Goal: Task Accomplishment & Management: Complete application form

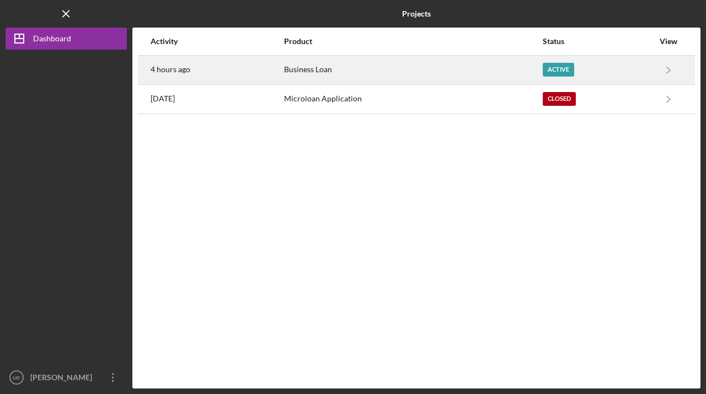
click at [178, 68] on time "4 hours ago" at bounding box center [171, 69] width 40 height 9
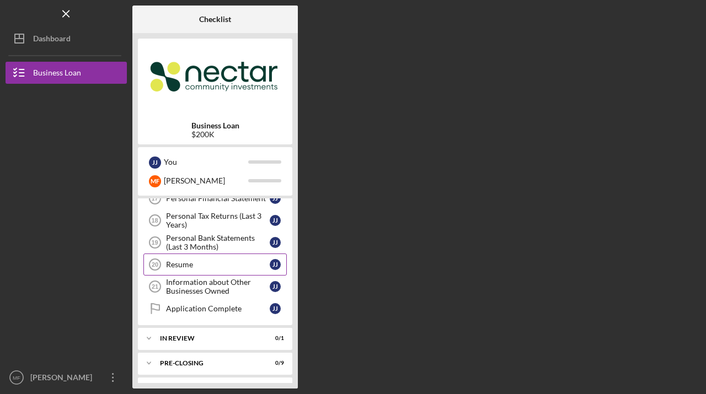
scroll to position [390, 0]
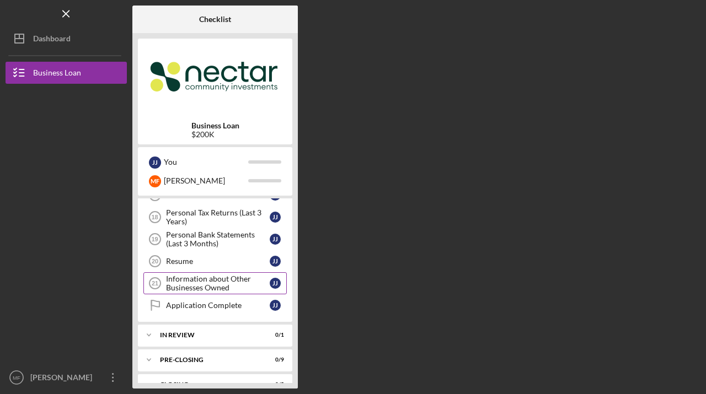
click at [191, 284] on div "Information about Other Businesses Owned" at bounding box center [218, 284] width 104 height 18
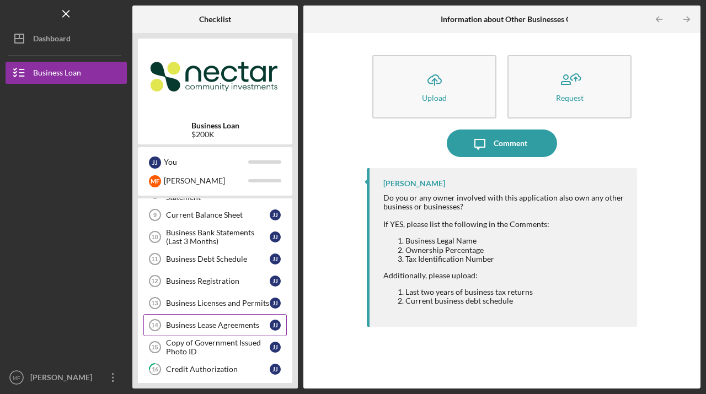
scroll to position [193, 0]
click at [206, 332] on link "Business Lease Agreements 14 Business Lease Agreements J J" at bounding box center [214, 327] width 143 height 22
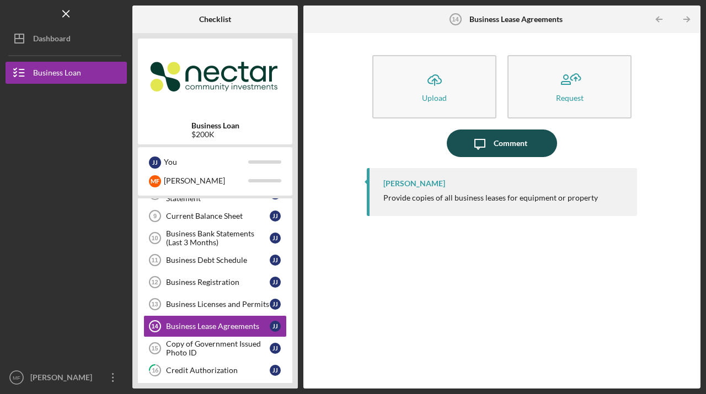
click at [495, 146] on div "Comment" at bounding box center [511, 144] width 34 height 28
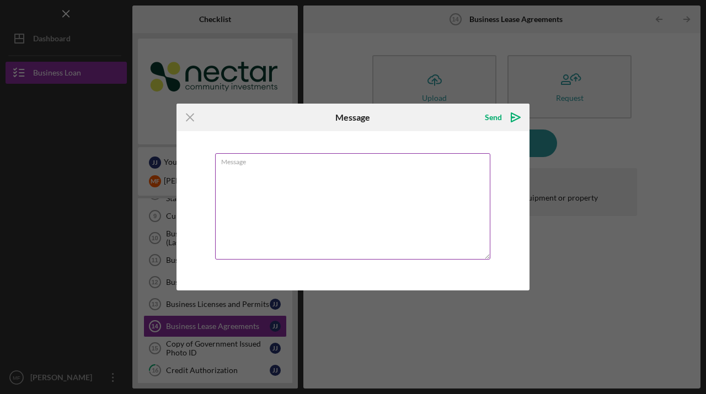
click at [325, 180] on textarea "Message" at bounding box center [352, 206] width 275 height 106
type textarea "w"
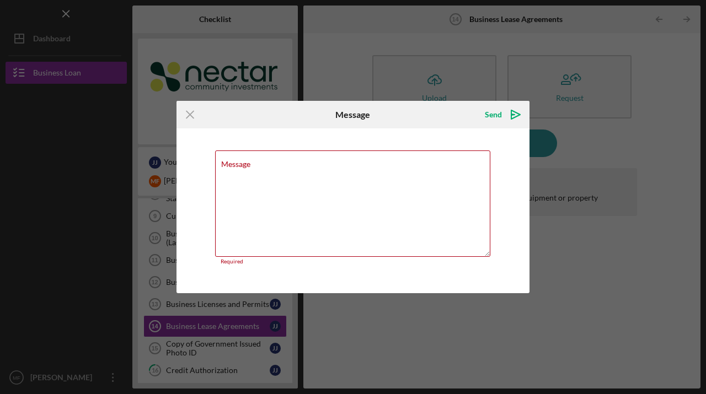
click at [607, 267] on div "Icon/Menu Close Message Send Icon/icon-invite-send Message Required Cancel Send…" at bounding box center [353, 197] width 706 height 394
click at [188, 116] on line at bounding box center [189, 114] width 7 height 7
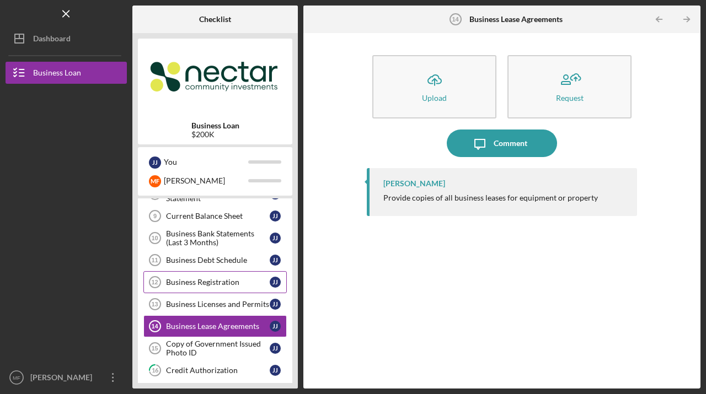
click at [215, 286] on div "Business Registration" at bounding box center [218, 282] width 104 height 9
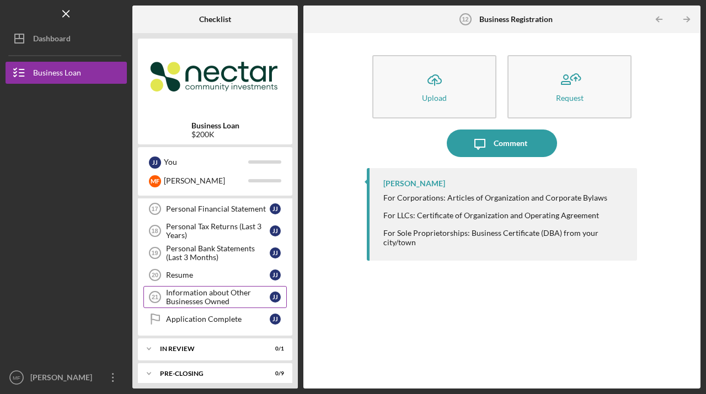
scroll to position [373, 0]
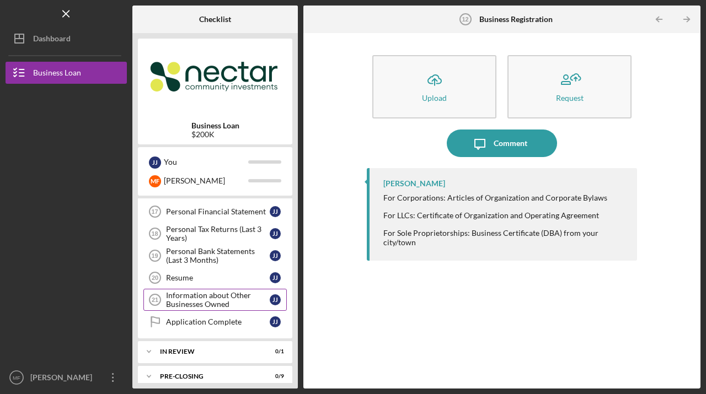
click at [207, 294] on div "Information about Other Businesses Owned" at bounding box center [218, 300] width 104 height 18
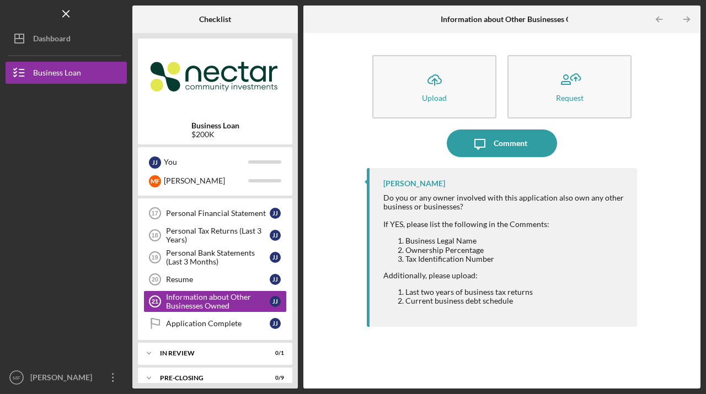
scroll to position [409, 0]
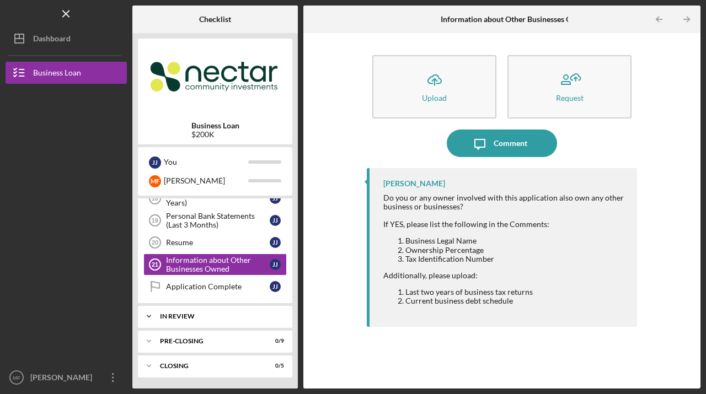
click at [172, 320] on div "Icon/Expander In Review 0 / 1" at bounding box center [215, 317] width 154 height 22
click at [172, 318] on div "In Review" at bounding box center [219, 316] width 119 height 7
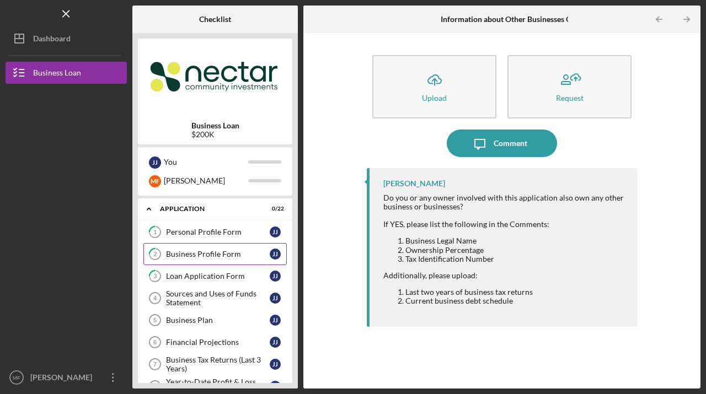
scroll to position [2, 0]
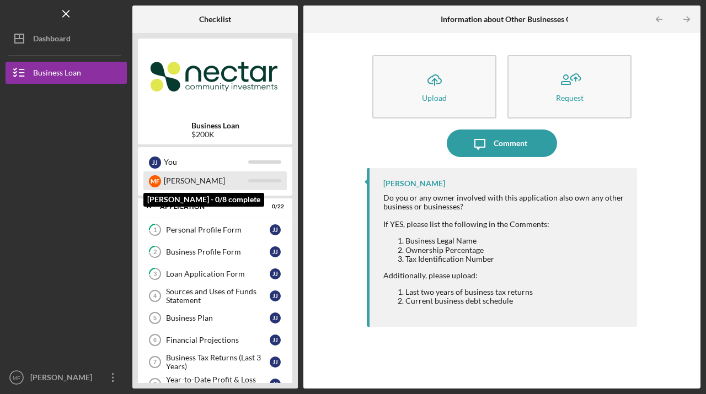
click at [173, 181] on div "[PERSON_NAME]" at bounding box center [206, 181] width 84 height 19
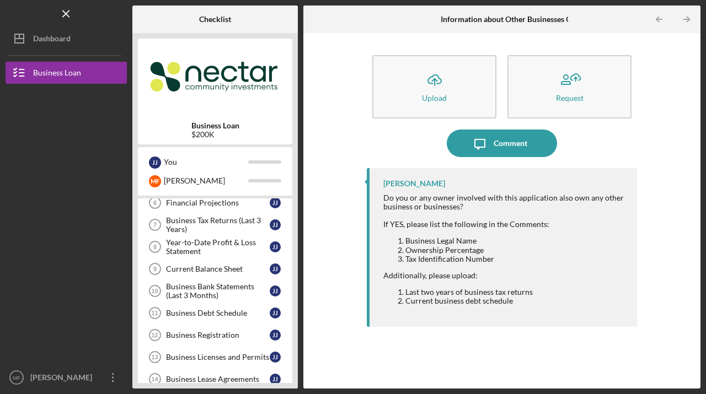
scroll to position [0, 0]
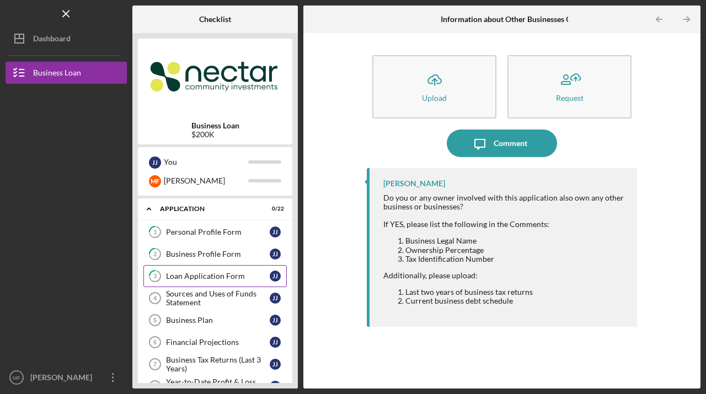
click at [192, 278] on div "Loan Application Form" at bounding box center [218, 276] width 104 height 9
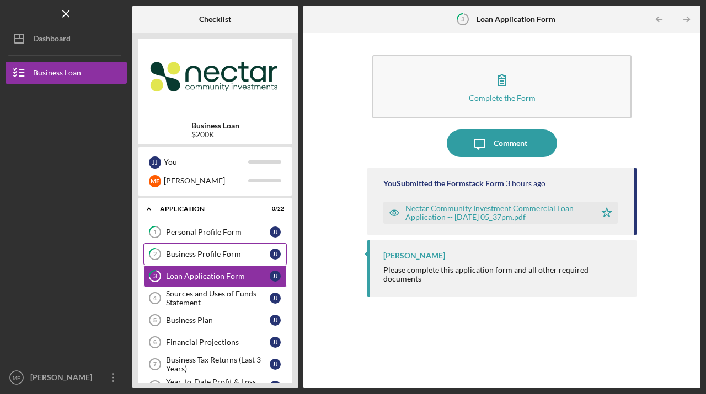
click at [194, 251] on div "Business Profile Form" at bounding box center [218, 254] width 104 height 9
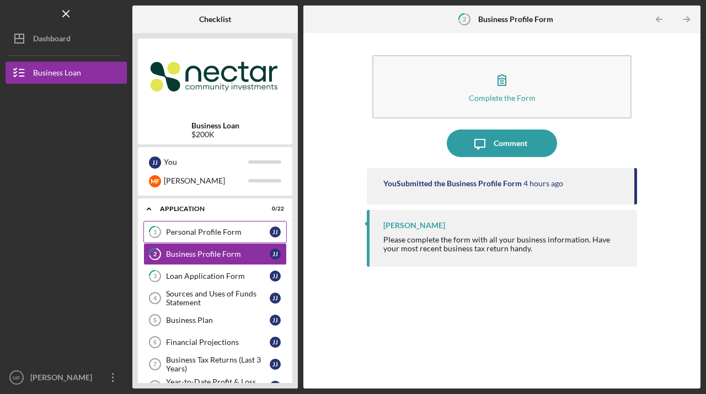
click at [193, 235] on div "Personal Profile Form" at bounding box center [218, 232] width 104 height 9
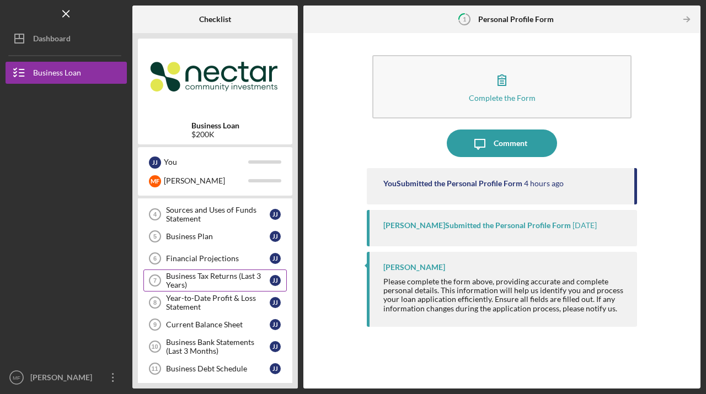
scroll to position [86, 0]
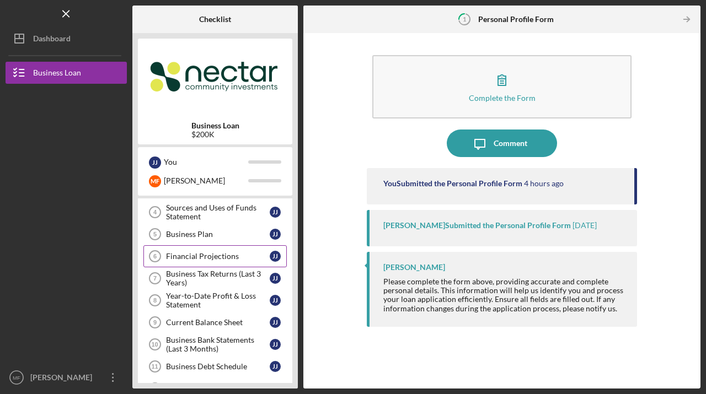
click at [192, 259] on div "Financial Projections" at bounding box center [218, 256] width 104 height 9
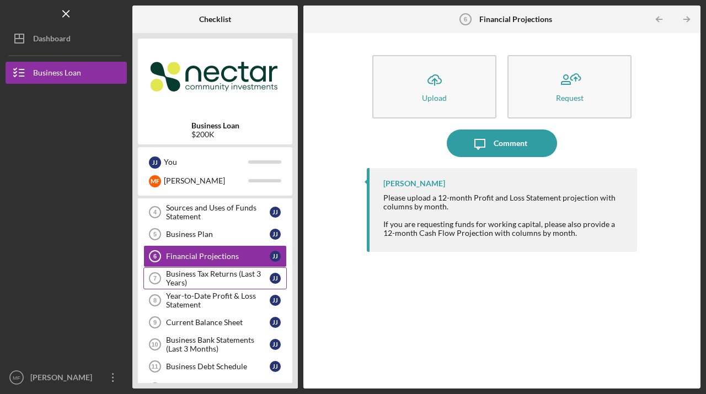
click at [191, 280] on div "Business Tax Returns (Last 3 Years)" at bounding box center [218, 279] width 104 height 18
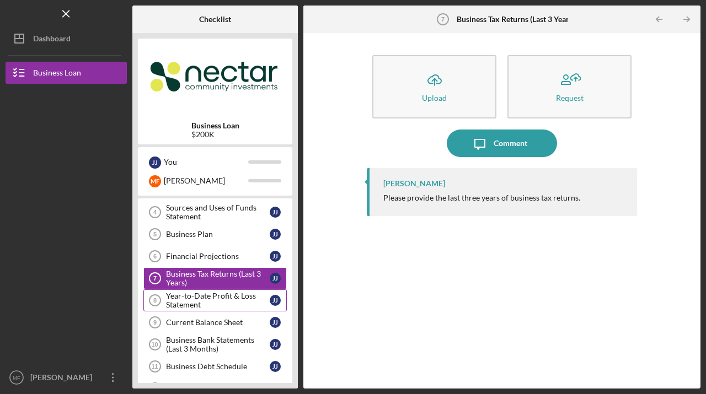
click at [193, 298] on div "Year-to-Date Profit & Loss Statement" at bounding box center [218, 301] width 104 height 18
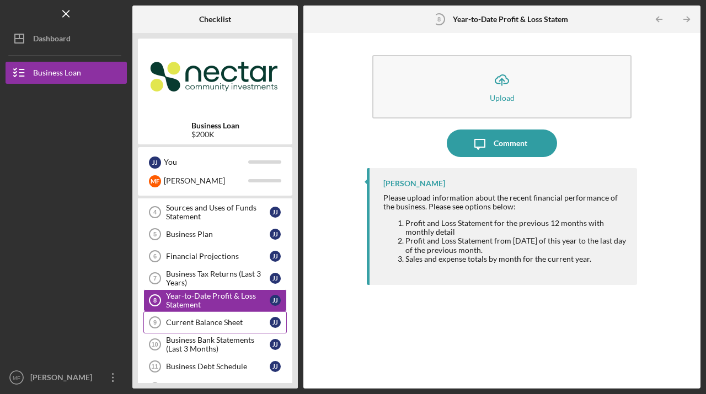
click at [212, 322] on div "Current Balance Sheet" at bounding box center [218, 322] width 104 height 9
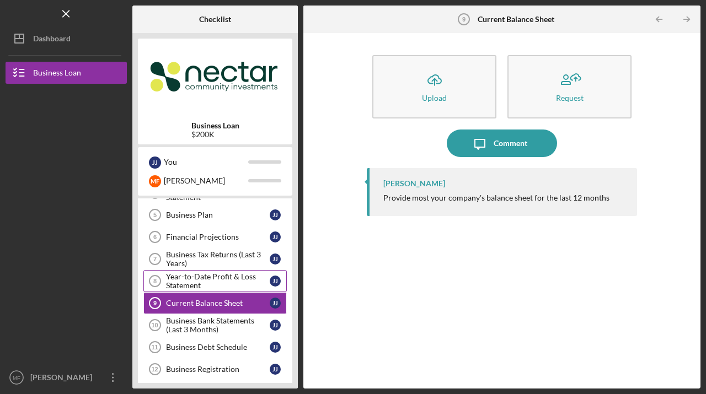
scroll to position [183, 0]
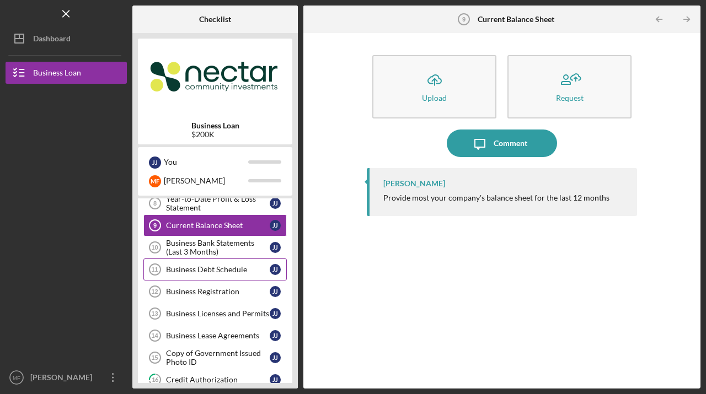
click at [202, 268] on div "Business Debt Schedule" at bounding box center [218, 269] width 104 height 9
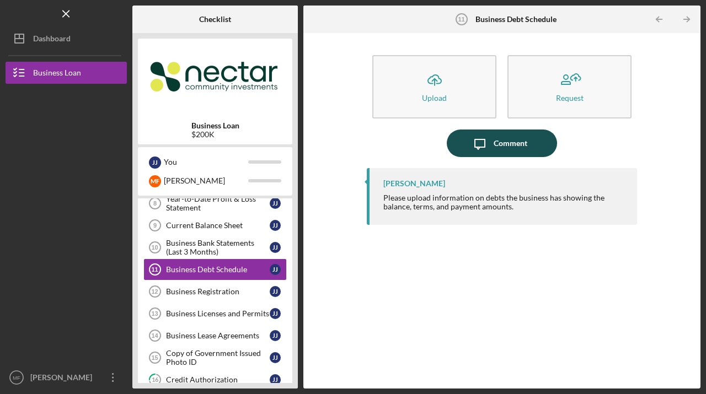
click at [498, 145] on div "Comment" at bounding box center [511, 144] width 34 height 28
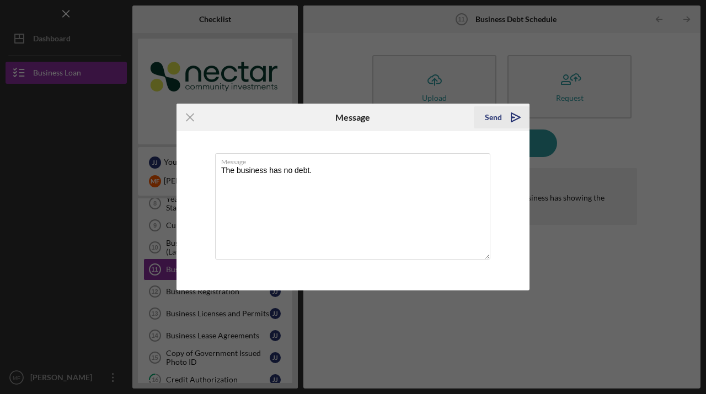
type textarea "The business has no debt."
click at [490, 116] on div "Send" at bounding box center [493, 117] width 17 height 22
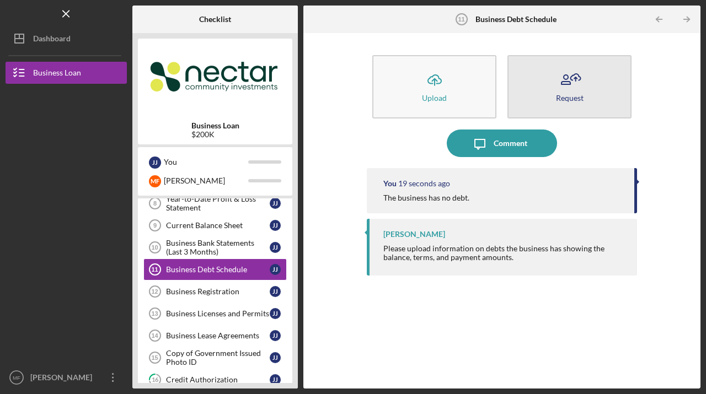
click at [570, 100] on div "Request" at bounding box center [570, 98] width 28 height 8
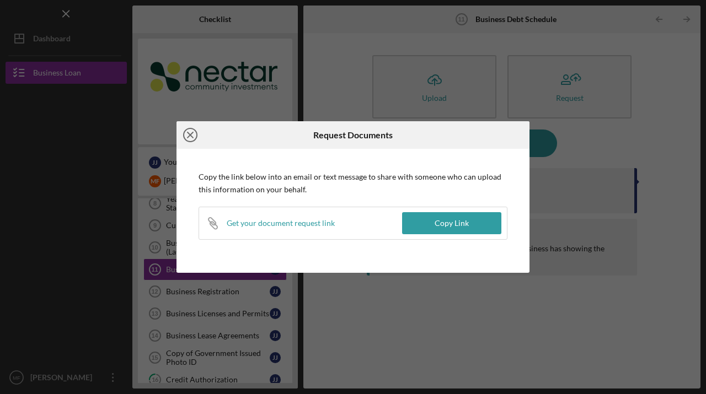
click at [194, 133] on icon "Icon/Close" at bounding box center [191, 135] width 28 height 28
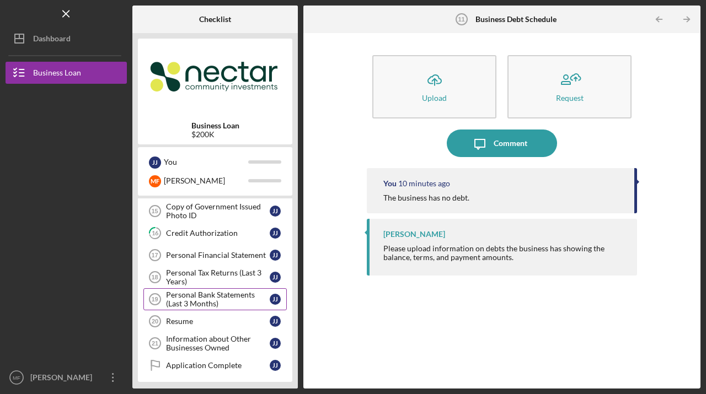
scroll to position [341, 0]
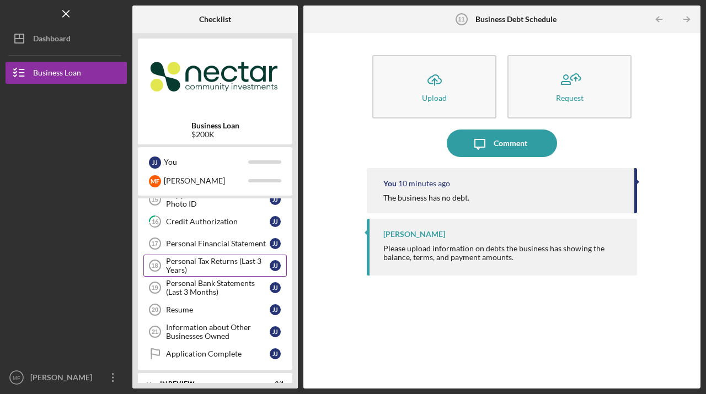
click at [215, 263] on div "Personal Tax Returns (Last 3 Years)" at bounding box center [218, 266] width 104 height 18
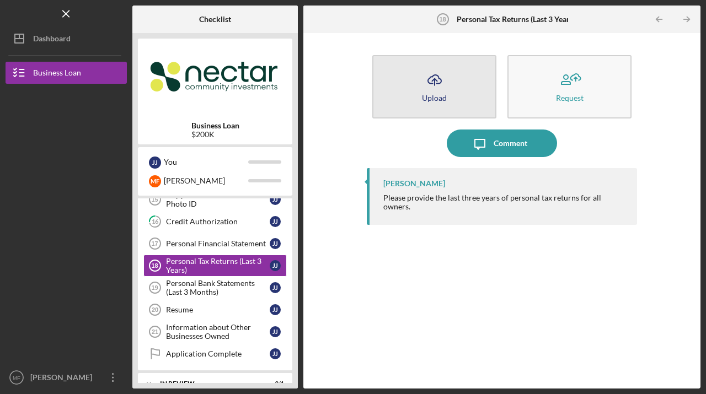
click at [438, 80] on icon "Icon/Upload" at bounding box center [435, 80] width 28 height 28
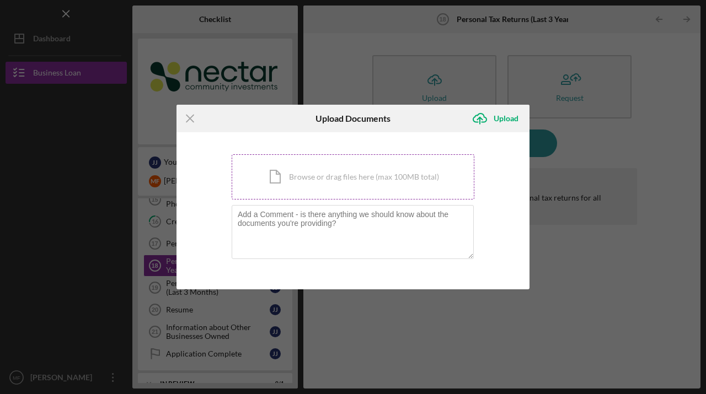
click at [301, 172] on div "Icon/Document Browse or drag files here (max 100MB total) Tap to choose files o…" at bounding box center [353, 176] width 243 height 45
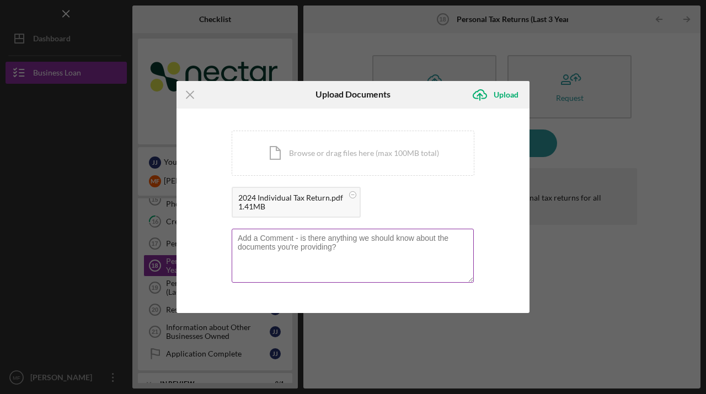
click at [303, 247] on textarea at bounding box center [353, 256] width 242 height 54
type textarea "2024"
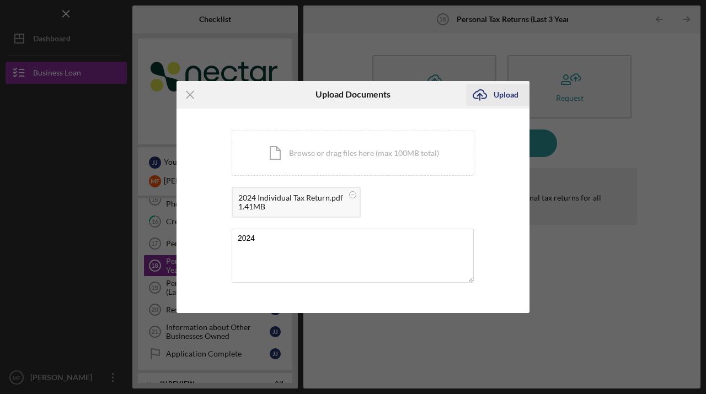
click at [503, 95] on div "Upload" at bounding box center [506, 95] width 25 height 22
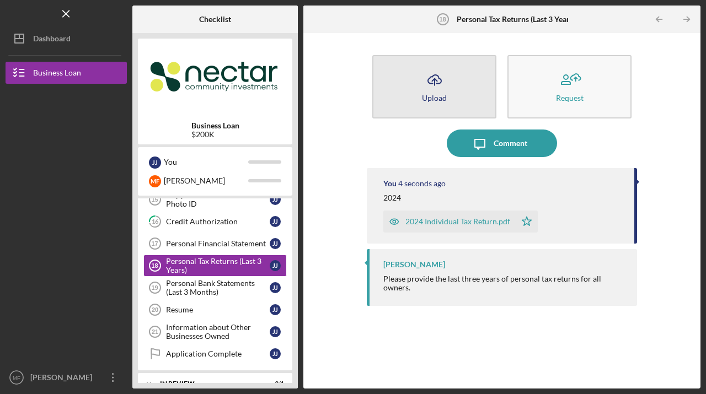
click at [443, 94] on div "Upload" at bounding box center [434, 98] width 25 height 8
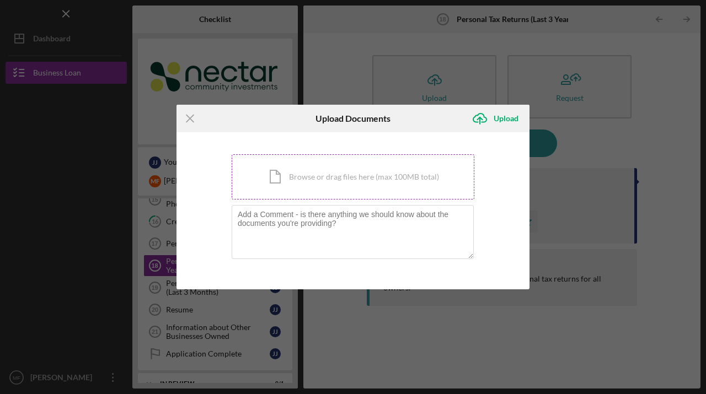
click at [339, 172] on div "Icon/Document Browse or drag files here (max 100MB total) Tap to choose files o…" at bounding box center [353, 176] width 243 height 45
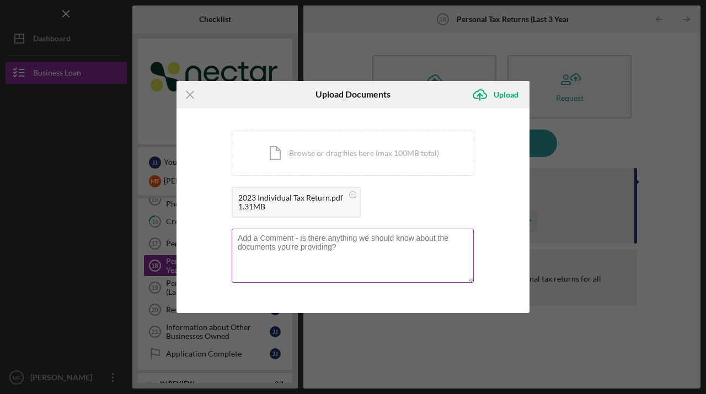
click at [311, 255] on textarea at bounding box center [353, 256] width 242 height 54
type textarea "2023"
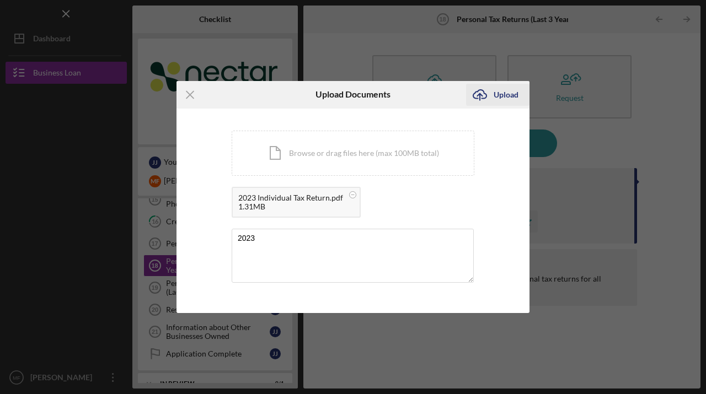
click at [502, 96] on div "Upload" at bounding box center [506, 95] width 25 height 22
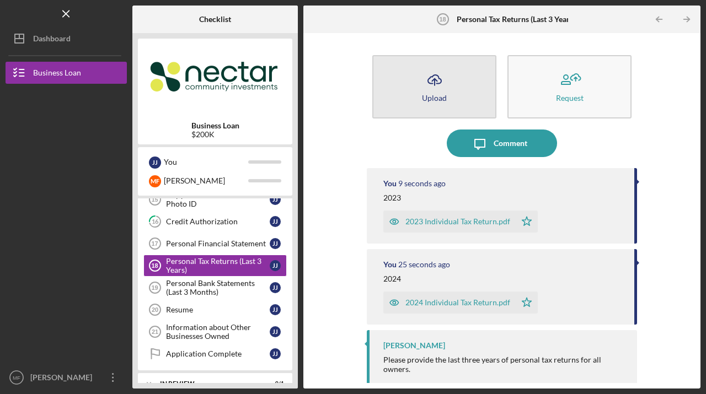
click at [438, 97] on div "Upload" at bounding box center [434, 98] width 25 height 8
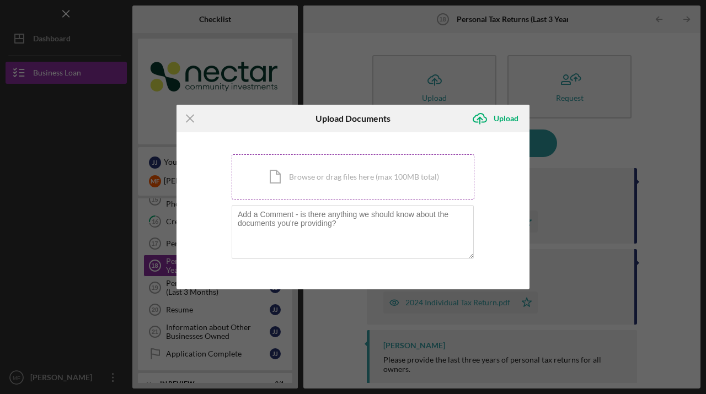
click at [329, 177] on div "Icon/Document Browse or drag files here (max 100MB total) Tap to choose files o…" at bounding box center [353, 176] width 243 height 45
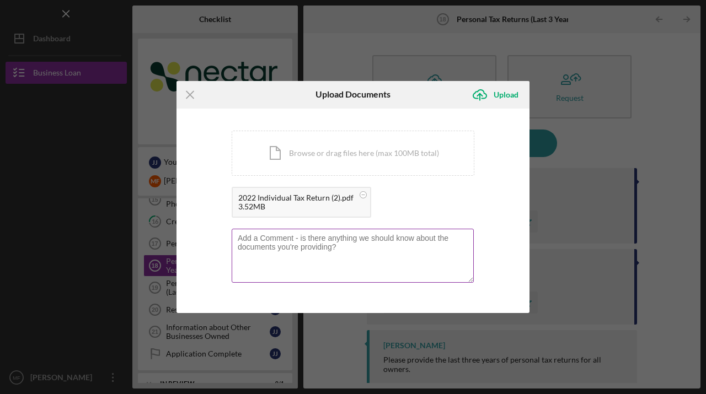
click at [300, 253] on textarea at bounding box center [353, 256] width 242 height 54
type textarea "2022"
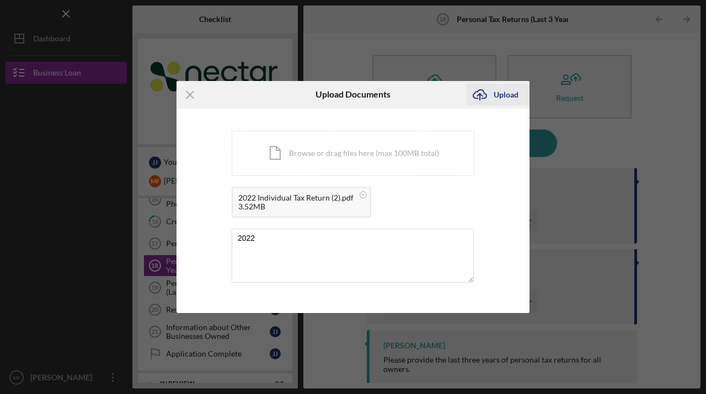
click at [496, 94] on div "Upload" at bounding box center [506, 95] width 25 height 22
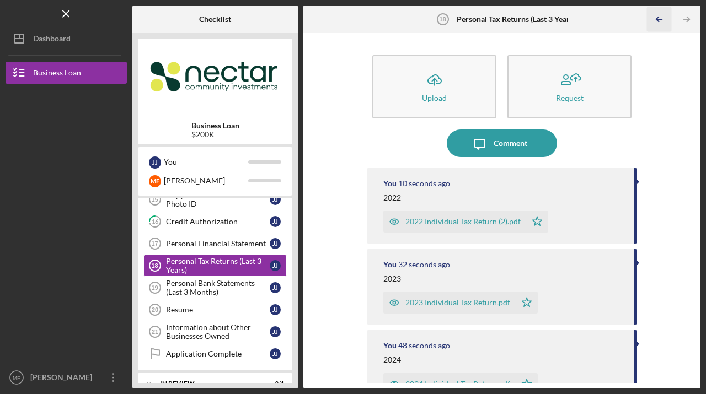
click at [657, 18] on polyline "button" at bounding box center [657, 19] width 3 height 5
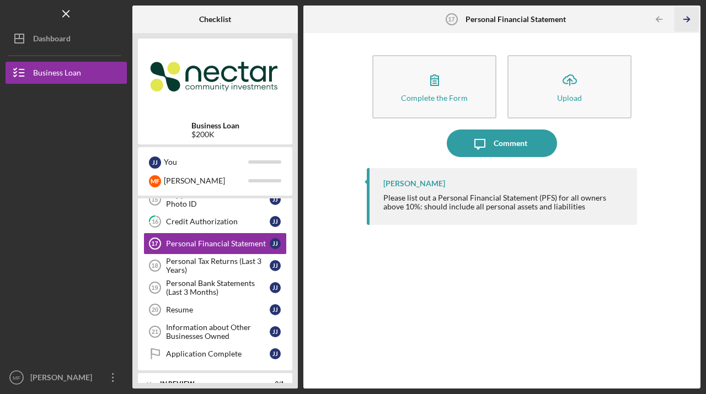
click at [694, 19] on icon "Icon/Table Pagination Arrow" at bounding box center [687, 19] width 25 height 25
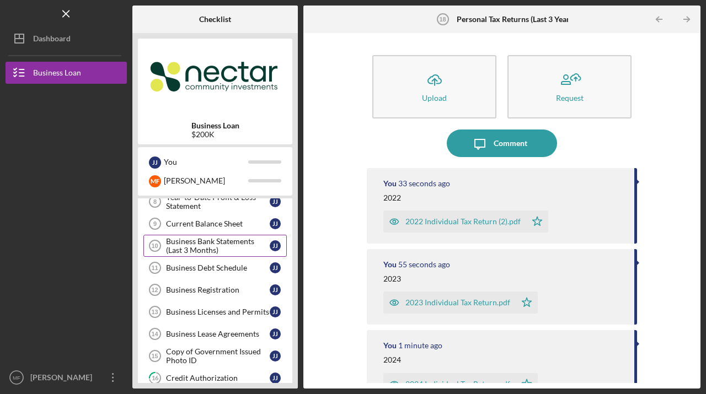
scroll to position [188, 0]
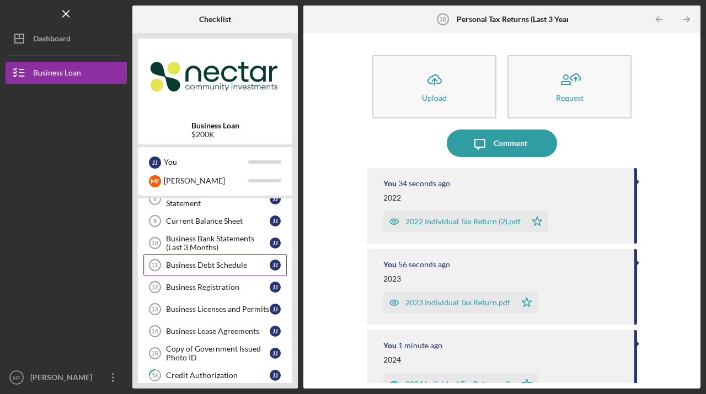
click at [209, 263] on div "Business Debt Schedule" at bounding box center [218, 265] width 104 height 9
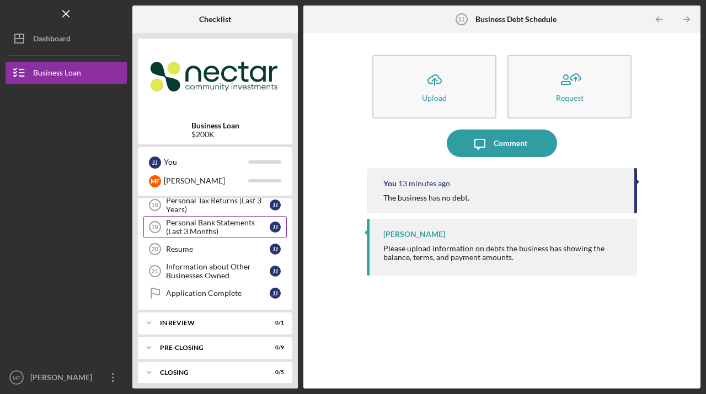
scroll to position [409, 0]
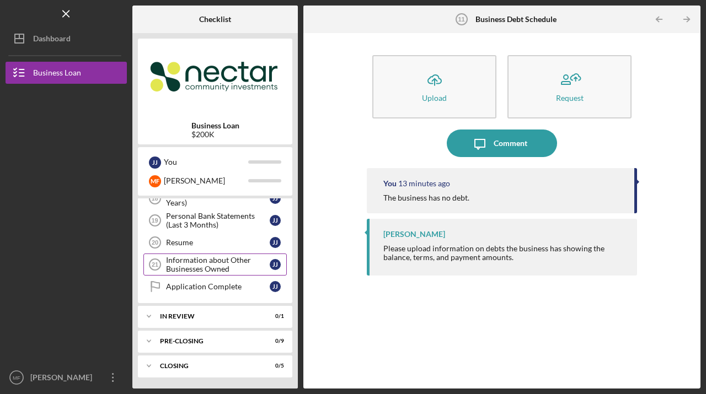
click at [189, 266] on div "Information about Other Businesses Owned" at bounding box center [218, 265] width 104 height 18
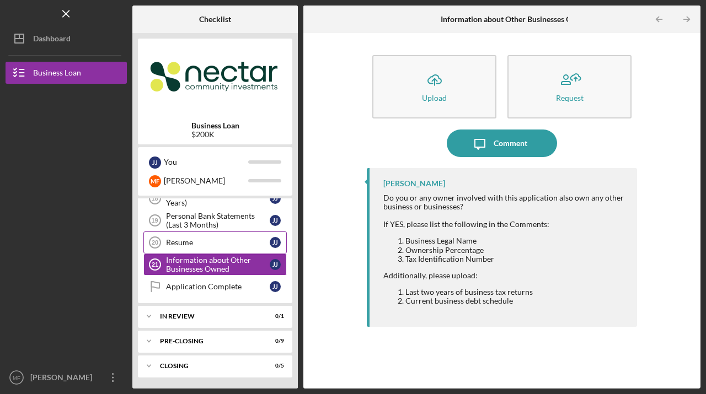
click at [201, 242] on div "Resume" at bounding box center [218, 242] width 104 height 9
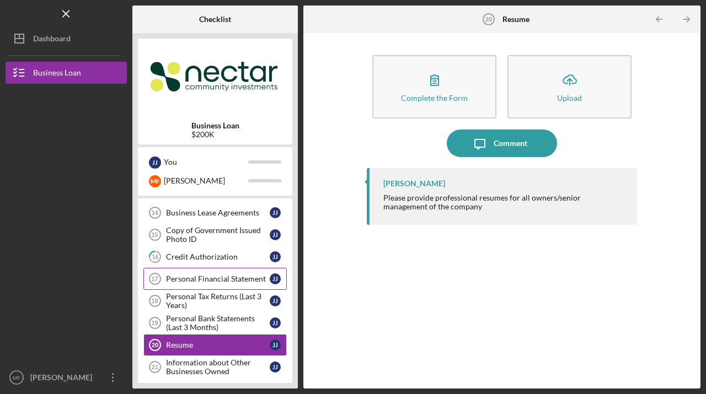
scroll to position [304, 0]
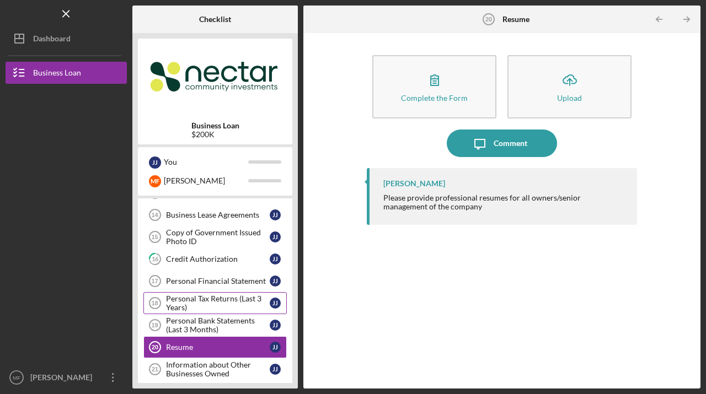
click at [206, 301] on div "Personal Tax Returns (Last 3 Years)" at bounding box center [218, 304] width 104 height 18
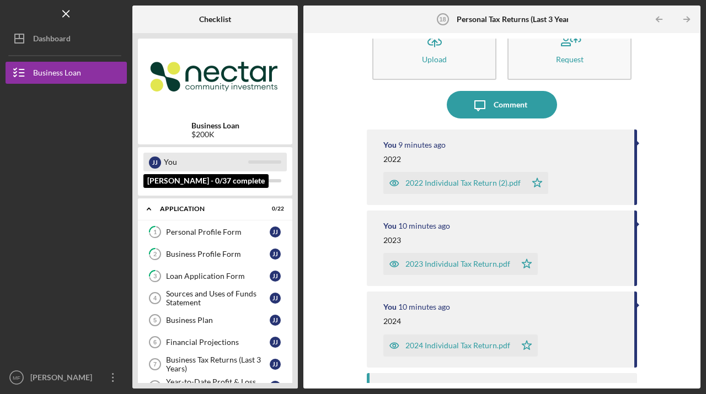
click at [167, 163] on div "You" at bounding box center [206, 162] width 84 height 19
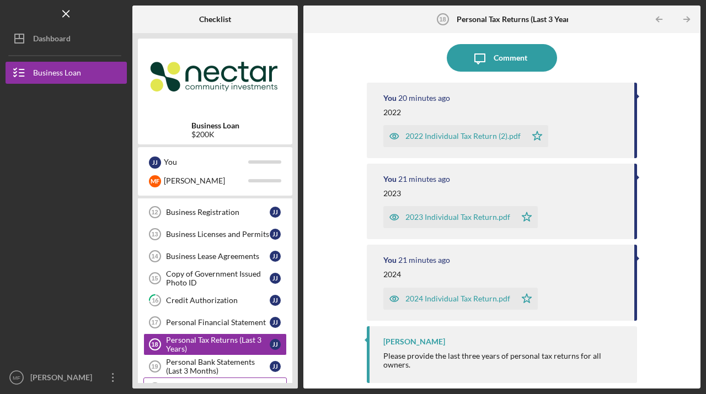
scroll to position [258, 0]
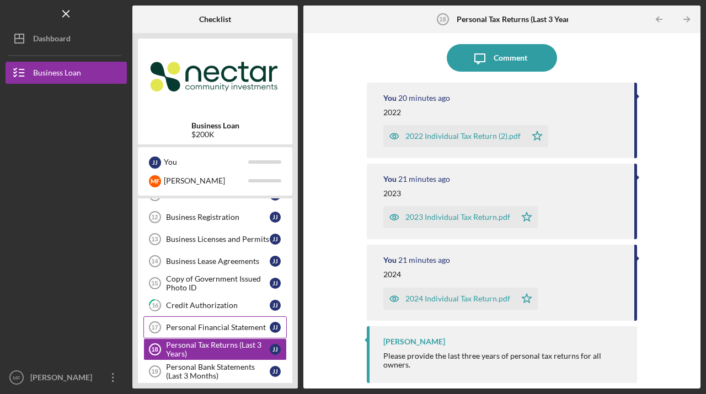
click at [205, 328] on div "Personal Financial Statement" at bounding box center [218, 327] width 104 height 9
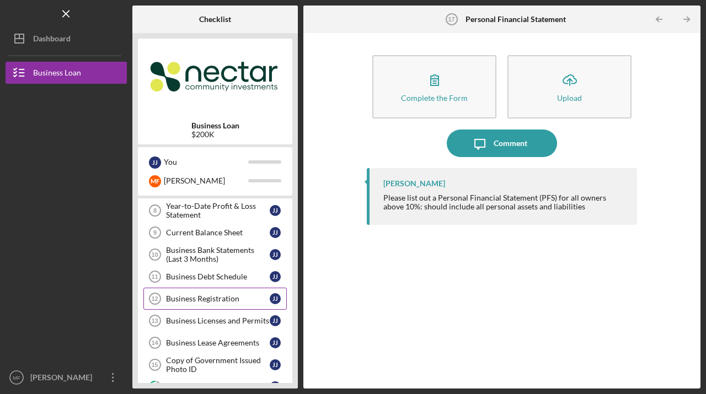
scroll to position [168, 0]
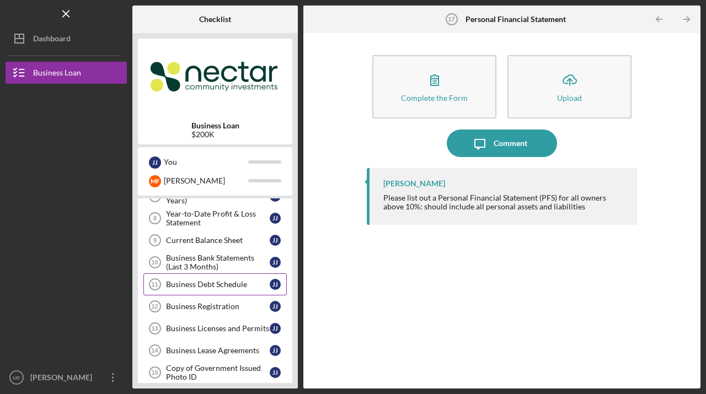
click at [201, 282] on div "Business Debt Schedule" at bounding box center [218, 284] width 104 height 9
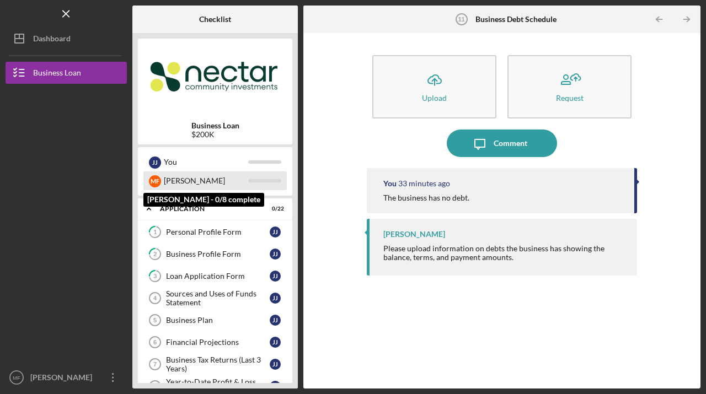
click at [185, 181] on div "[PERSON_NAME]" at bounding box center [206, 181] width 84 height 19
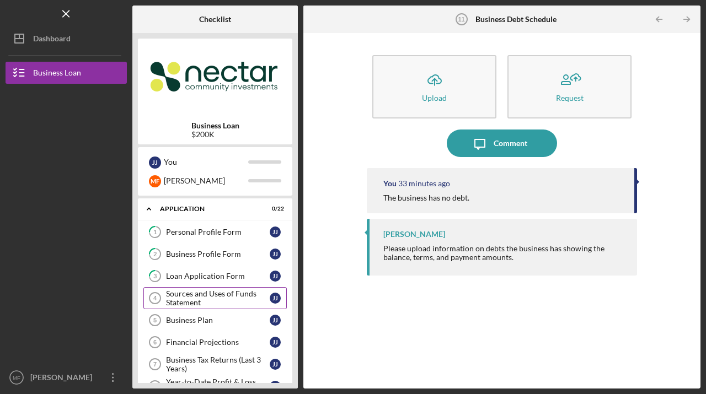
click at [198, 291] on div "Sources and Uses of Funds Statement" at bounding box center [218, 299] width 104 height 18
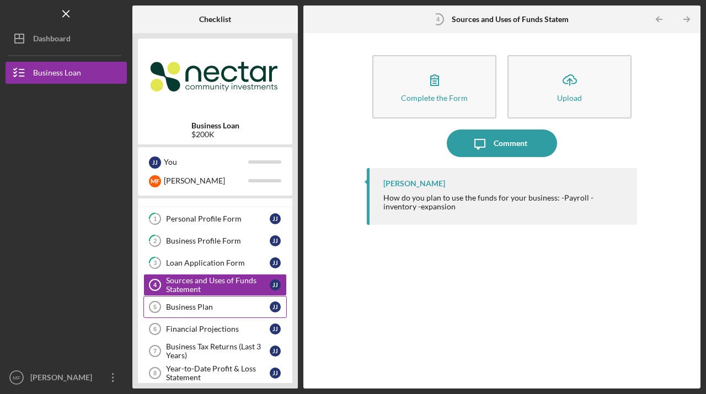
scroll to position [14, 0]
click at [177, 306] on div "Business Plan" at bounding box center [218, 306] width 104 height 9
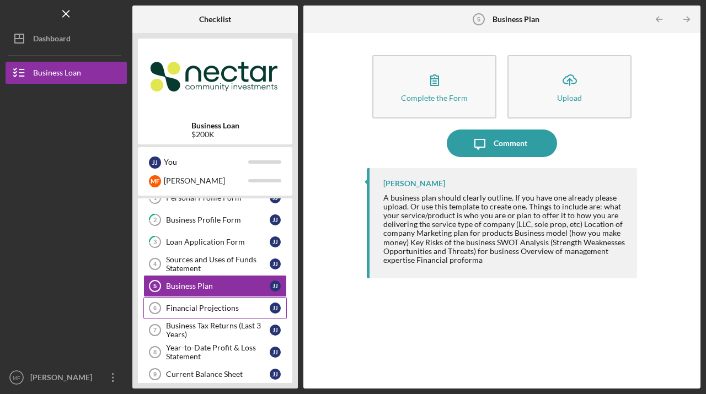
scroll to position [36, 0]
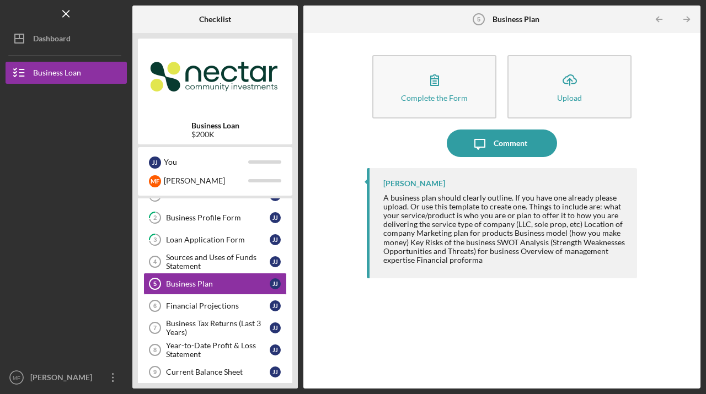
click at [487, 242] on div "A business plan should clearly outline. If you have one already please upload. …" at bounding box center [504, 229] width 243 height 71
click at [463, 264] on div "[PERSON_NAME] A business plan should clearly outline. If you have one already p…" at bounding box center [502, 223] width 270 height 110
click at [483, 259] on div "A business plan should clearly outline. If you have one already please upload. …" at bounding box center [504, 229] width 243 height 71
click at [201, 304] on div "Financial Projections" at bounding box center [218, 306] width 104 height 9
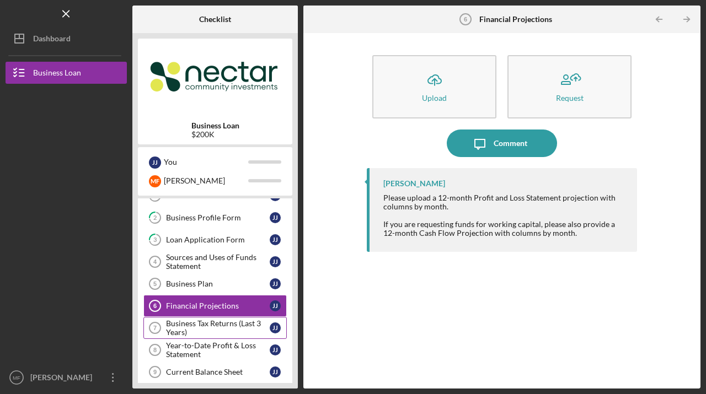
click at [173, 325] on div "Business Tax Returns (Last 3 Years)" at bounding box center [218, 328] width 104 height 18
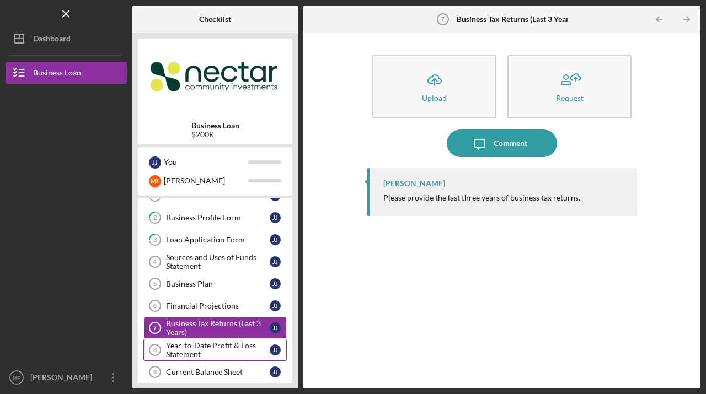
click at [177, 347] on div "Year-to-Date Profit & Loss Statement" at bounding box center [218, 350] width 104 height 18
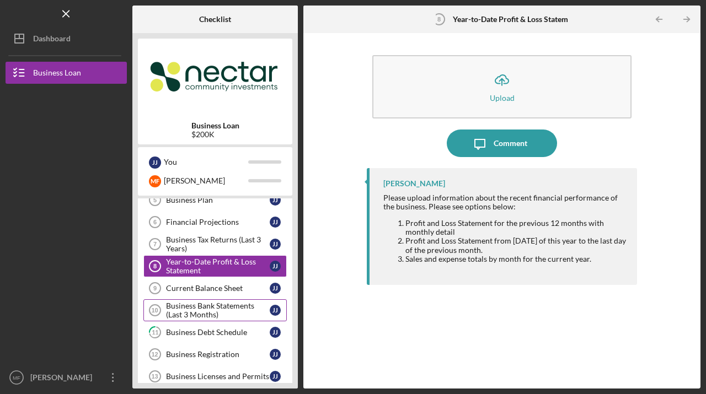
scroll to position [122, 0]
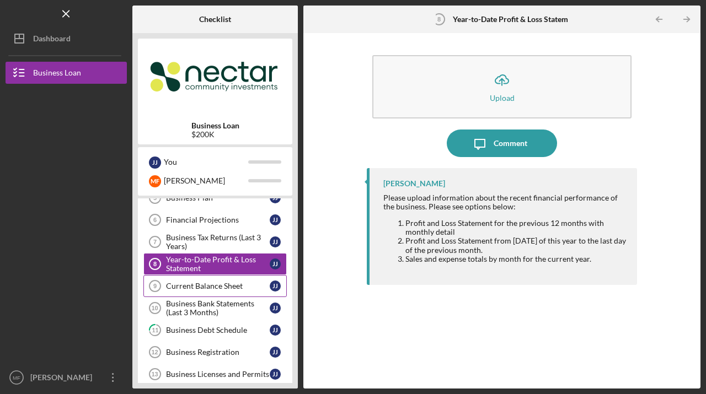
click at [190, 287] on div "Current Balance Sheet" at bounding box center [218, 286] width 104 height 9
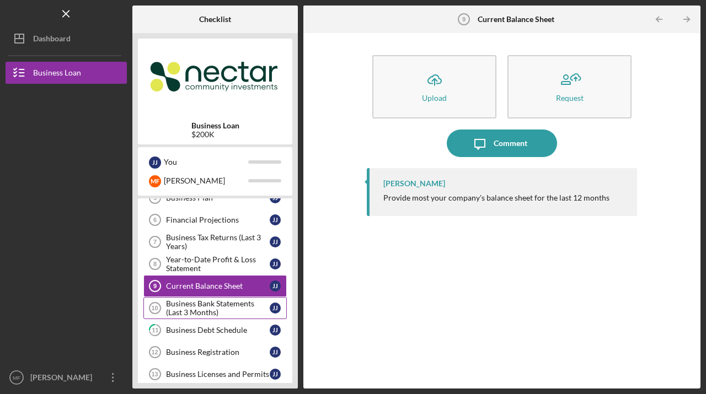
click at [184, 306] on div "Business Bank Statements (Last 3 Months)" at bounding box center [218, 309] width 104 height 18
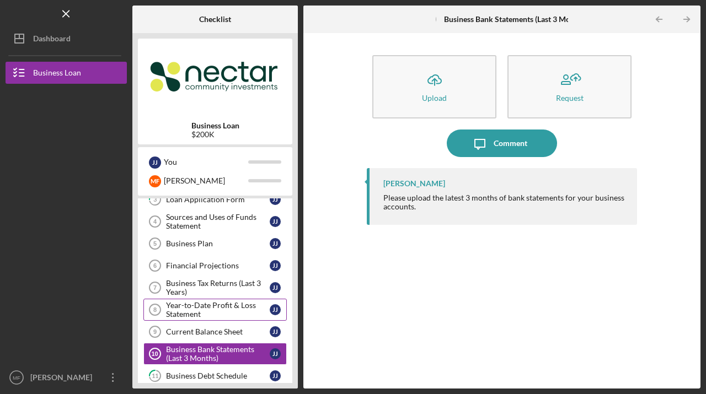
scroll to position [65, 0]
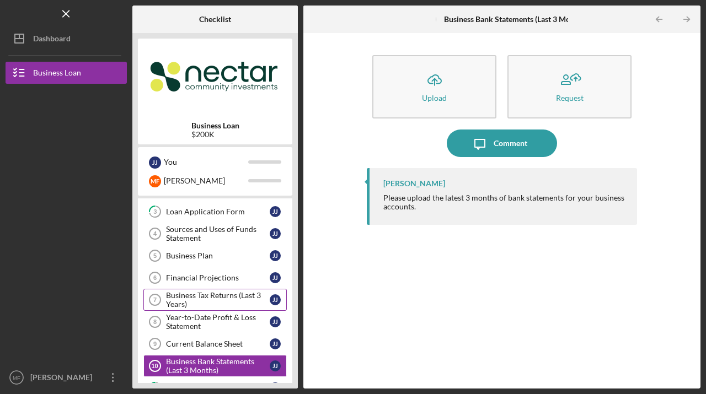
click at [193, 298] on div "Business Tax Returns (Last 3 Years)" at bounding box center [218, 300] width 104 height 18
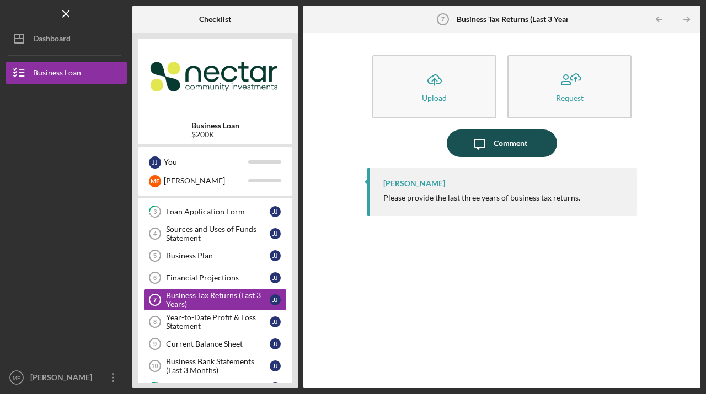
click at [495, 151] on div "Comment" at bounding box center [511, 144] width 34 height 28
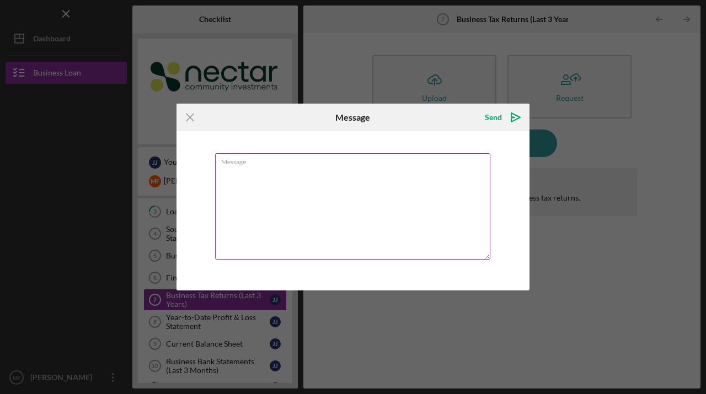
click at [333, 184] on textarea "Message" at bounding box center [352, 206] width 275 height 106
type textarea "w"
type textarea "B"
click at [591, 350] on div "Icon/Menu Close Message Send Icon/icon-invite-send Message Required Cancel Send…" at bounding box center [353, 197] width 706 height 394
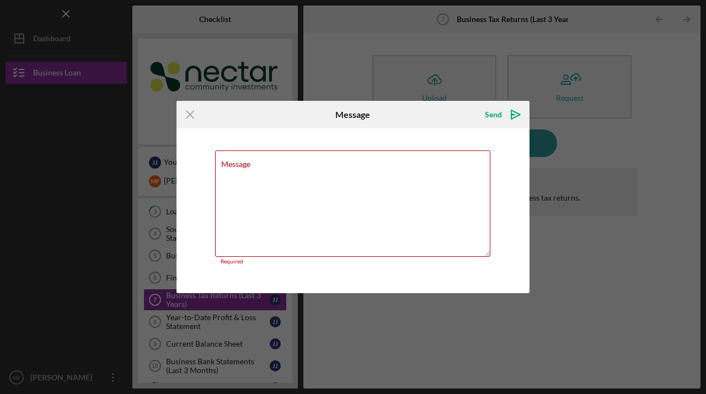
click at [190, 116] on icon "Icon/Menu Close" at bounding box center [191, 115] width 28 height 28
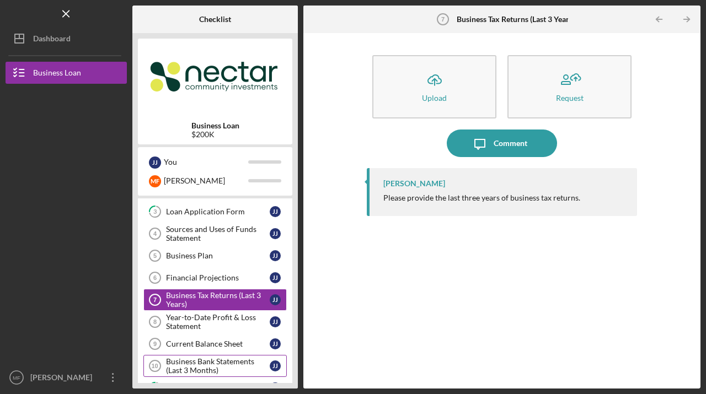
click at [200, 364] on div "Business Bank Statements (Last 3 Months)" at bounding box center [218, 366] width 104 height 18
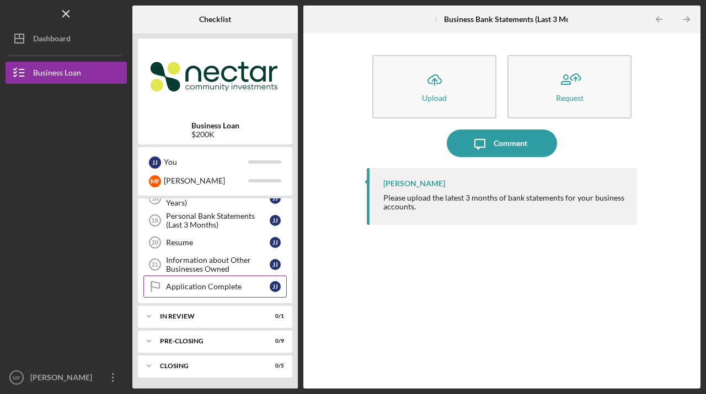
scroll to position [407, 0]
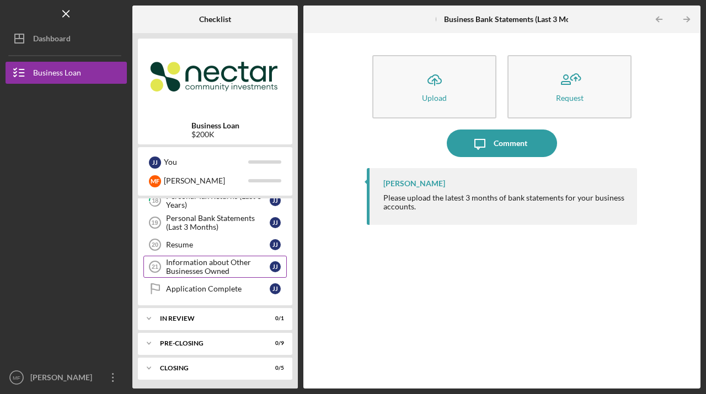
click at [192, 265] on div "Information about Other Businesses Owned" at bounding box center [218, 267] width 104 height 18
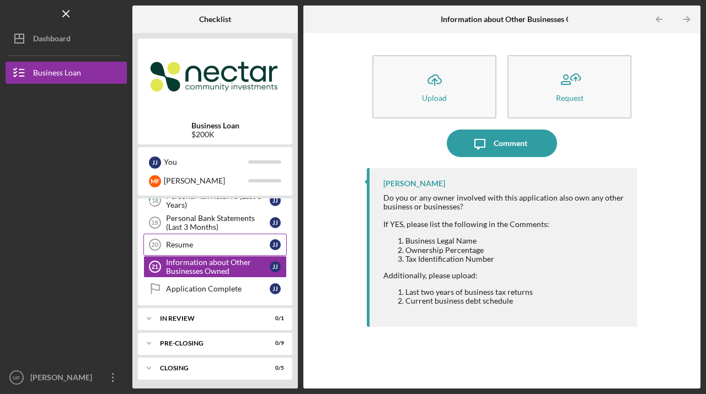
click at [197, 248] on div "Resume" at bounding box center [218, 245] width 104 height 9
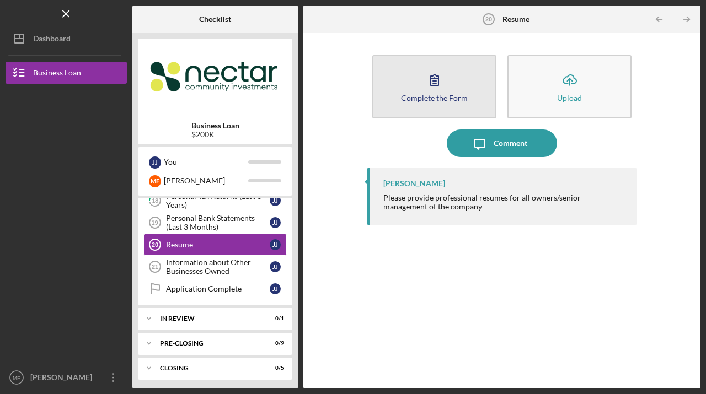
click at [437, 85] on icon "button" at bounding box center [435, 80] width 8 height 10
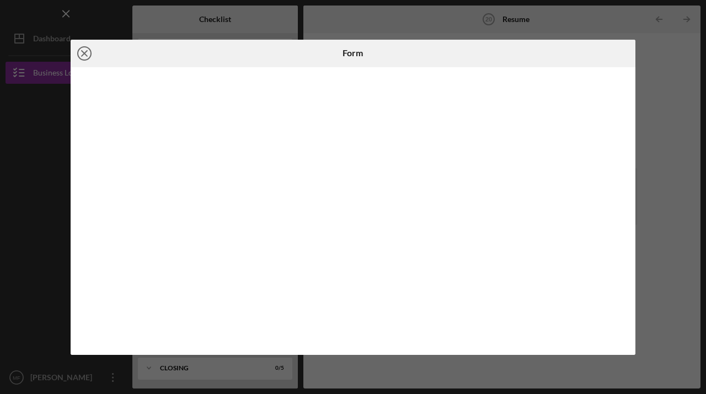
click at [87, 52] on icon "Icon/Close" at bounding box center [85, 54] width 28 height 28
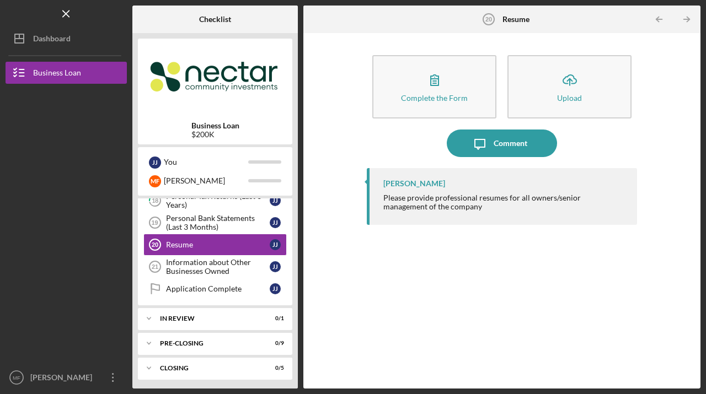
click at [391, 299] on div "[PERSON_NAME] Please provide professional resumes for all owners/senior managem…" at bounding box center [502, 270] width 270 height 204
click at [199, 265] on div "Information about Other Businesses Owned" at bounding box center [218, 267] width 104 height 18
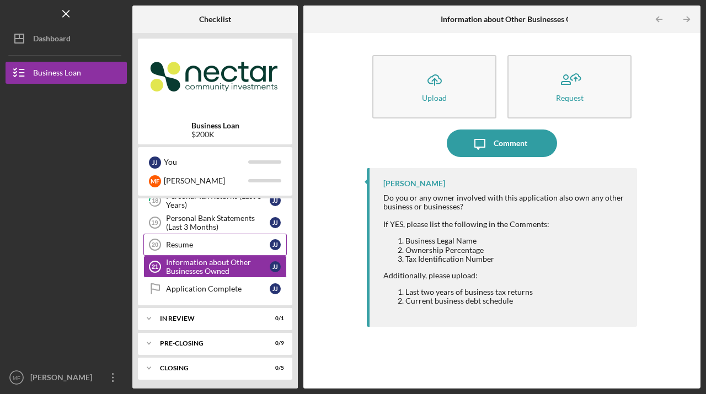
click at [193, 243] on div "Resume" at bounding box center [218, 245] width 104 height 9
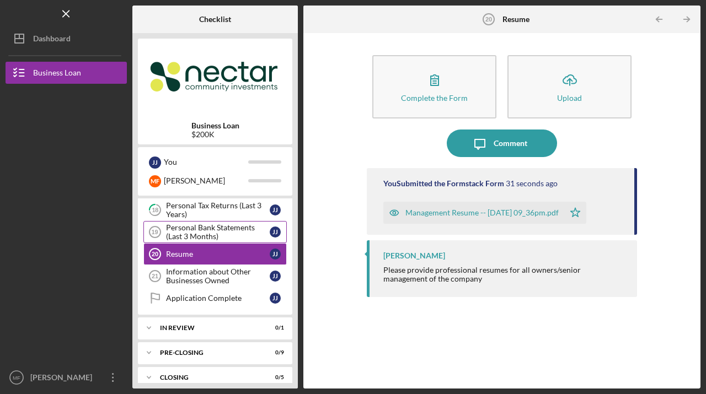
scroll to position [409, 0]
